Goal: Task Accomplishment & Management: Complete application form

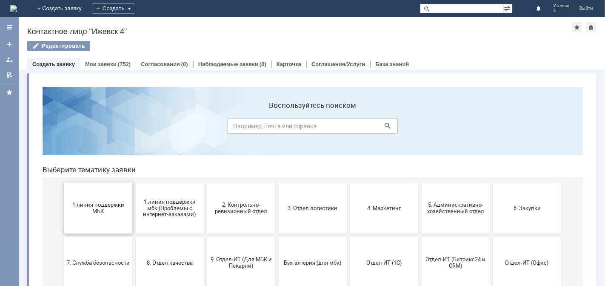
click at [105, 195] on button "1 линия поддержки МБК" at bounding box center [98, 207] width 68 height 51
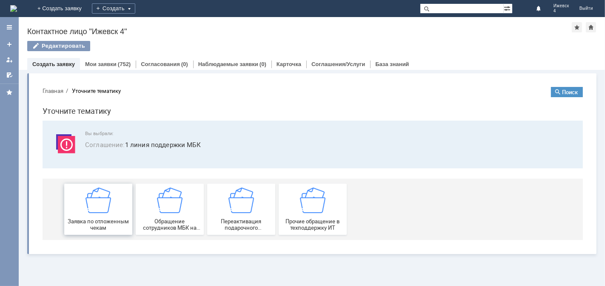
click at [100, 195] on img at bounding box center [98, 200] width 26 height 26
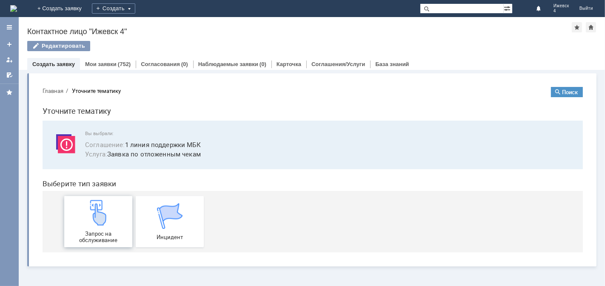
click at [96, 213] on img at bounding box center [98, 212] width 26 height 26
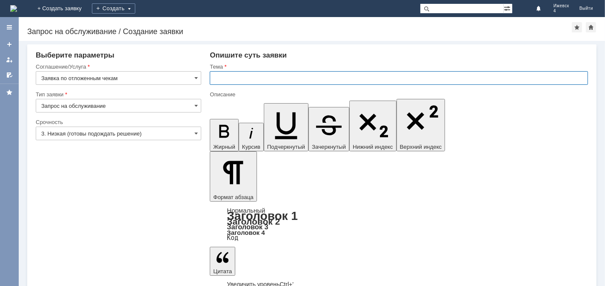
click at [229, 76] on input "text" at bounding box center [399, 78] width 378 height 14
type input "Отложенные чеки МБК Ижевск 4 за [DATE]"
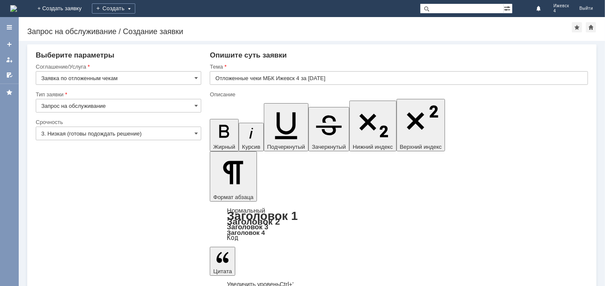
drag, startPoint x: 228, startPoint y: 2400, endPoint x: 228, endPoint y: 2391, distance: 8.1
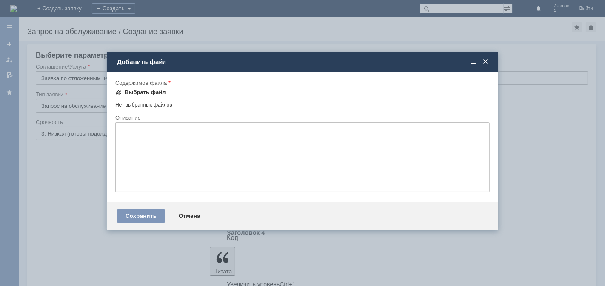
click at [138, 91] on div "Выбрать файл" at bounding box center [145, 92] width 41 height 7
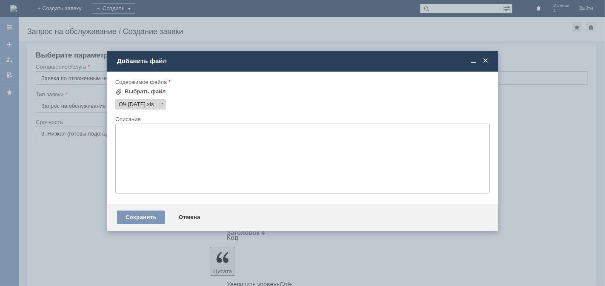
scroll to position [0, 0]
click at [147, 218] on div "Сохранить" at bounding box center [141, 217] width 48 height 14
